Goal: Transaction & Acquisition: Purchase product/service

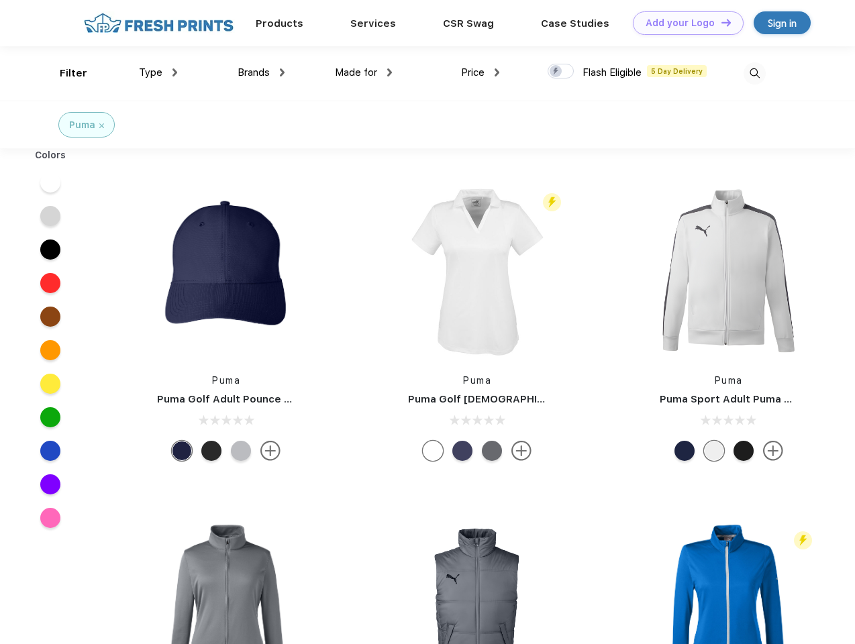
click at [683, 23] on link "Add your Logo Design Tool" at bounding box center [688, 22] width 111 height 23
click at [0, 0] on div "Design Tool" at bounding box center [0, 0] width 0 height 0
click at [720, 22] on link "Add your Logo Design Tool" at bounding box center [688, 22] width 111 height 23
click at [64, 73] on div "Filter" at bounding box center [74, 73] width 28 height 15
click at [158, 72] on span "Type" at bounding box center [150, 72] width 23 height 12
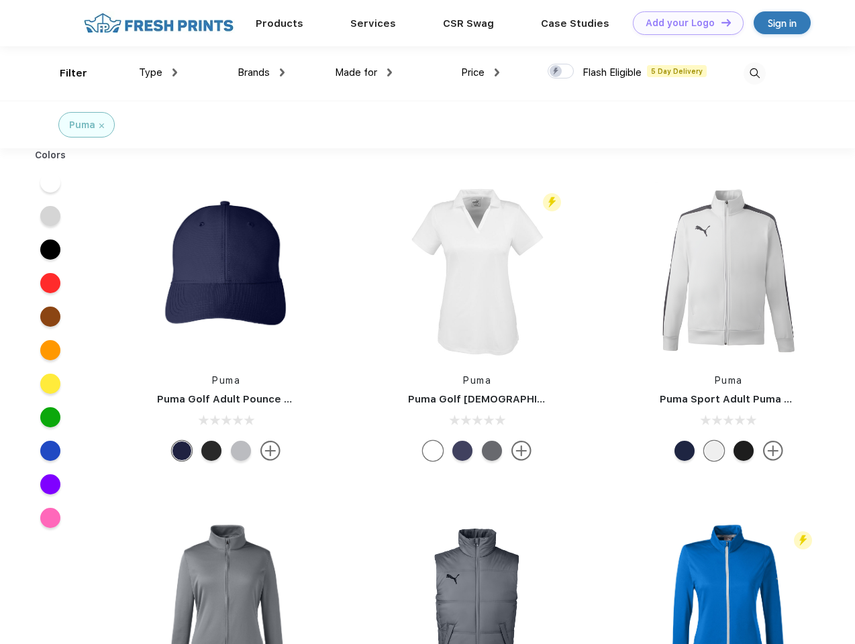
click at [261, 72] on span "Brands" at bounding box center [254, 72] width 32 height 12
click at [364, 72] on span "Made for" at bounding box center [356, 72] width 42 height 12
click at [481, 72] on span "Price" at bounding box center [472, 72] width 23 height 12
click at [561, 72] on div at bounding box center [561, 71] width 26 height 15
click at [556, 72] on input "checkbox" at bounding box center [552, 67] width 9 height 9
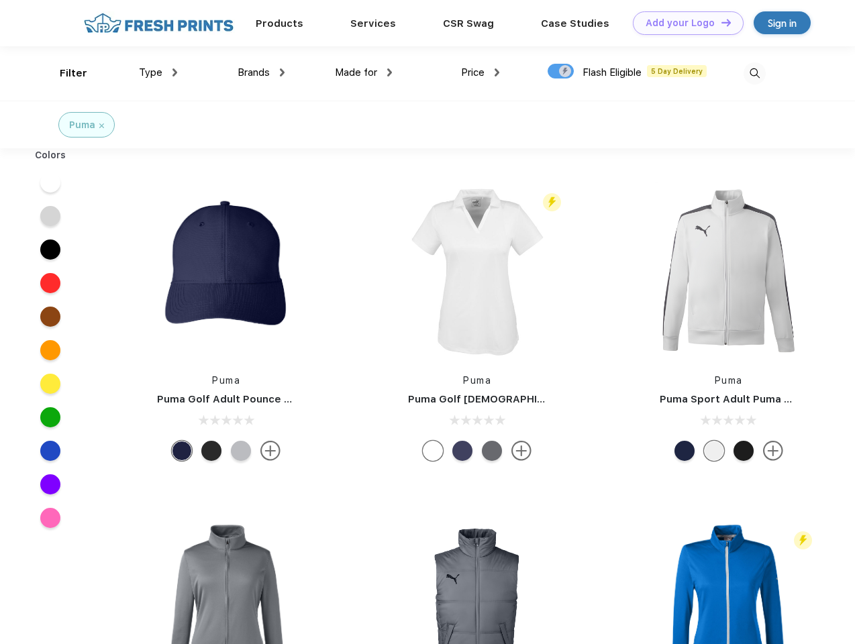
click at [754, 73] on img at bounding box center [755, 73] width 22 height 22
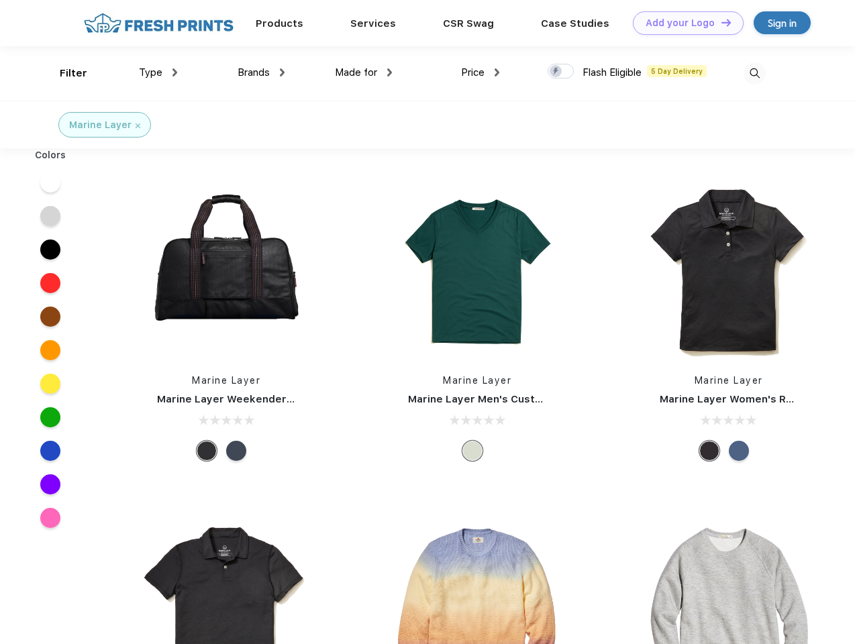
click at [683, 23] on link "Add your Logo Design Tool" at bounding box center [688, 22] width 111 height 23
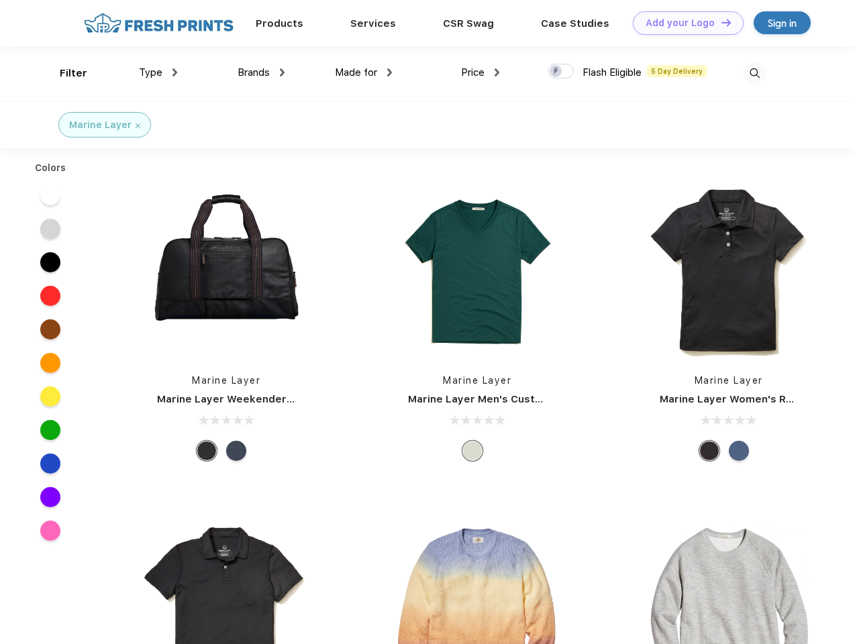
click at [0, 0] on div "Design Tool" at bounding box center [0, 0] width 0 height 0
click at [720, 22] on link "Add your Logo Design Tool" at bounding box center [688, 22] width 111 height 23
click at [64, 73] on div "Filter" at bounding box center [74, 73] width 28 height 15
click at [158, 72] on span "Type" at bounding box center [150, 72] width 23 height 12
click at [261, 72] on span "Brands" at bounding box center [254, 72] width 32 height 12
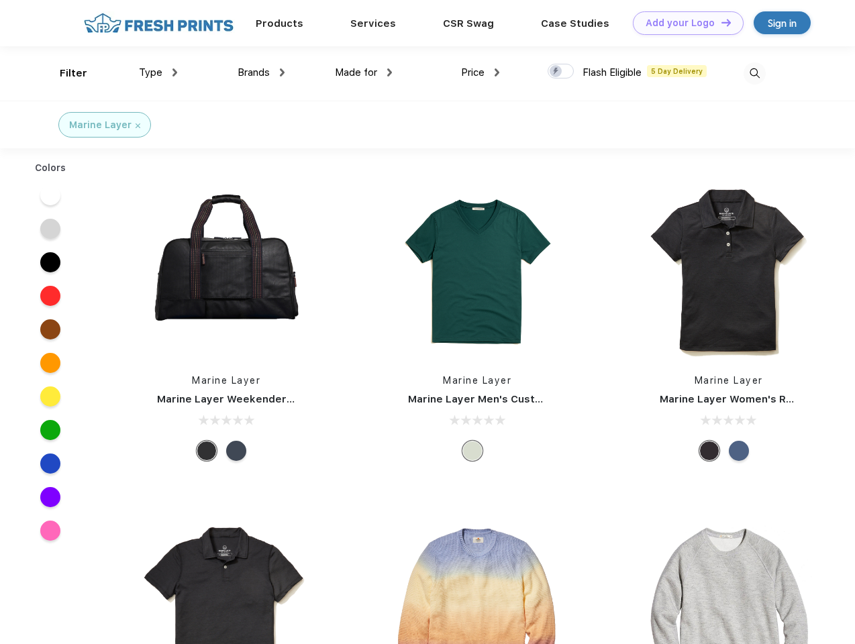
click at [364, 72] on span "Made for" at bounding box center [356, 72] width 42 height 12
click at [481, 72] on span "Price" at bounding box center [472, 72] width 23 height 12
click at [561, 72] on div at bounding box center [561, 71] width 26 height 15
click at [556, 72] on input "checkbox" at bounding box center [552, 67] width 9 height 9
click at [754, 73] on img at bounding box center [755, 73] width 22 height 22
